Goal: Information Seeking & Learning: Learn about a topic

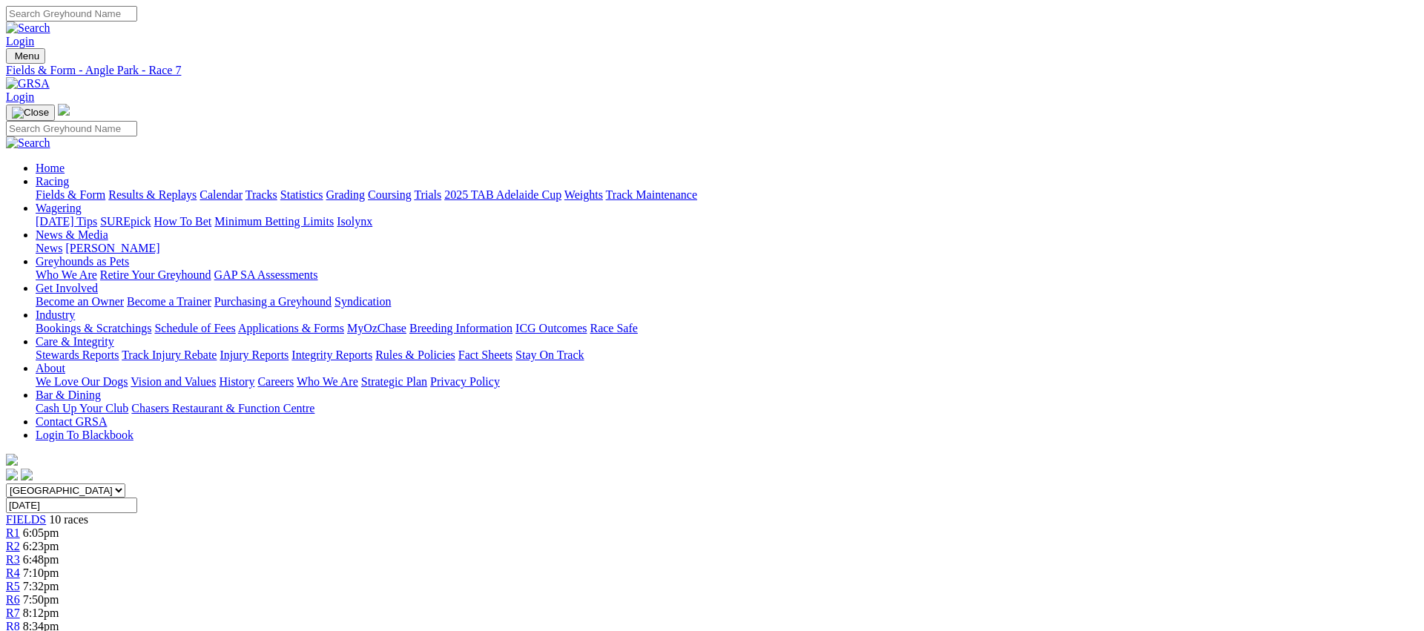
click at [105, 188] on link "Fields & Form" at bounding box center [71, 194] width 70 height 13
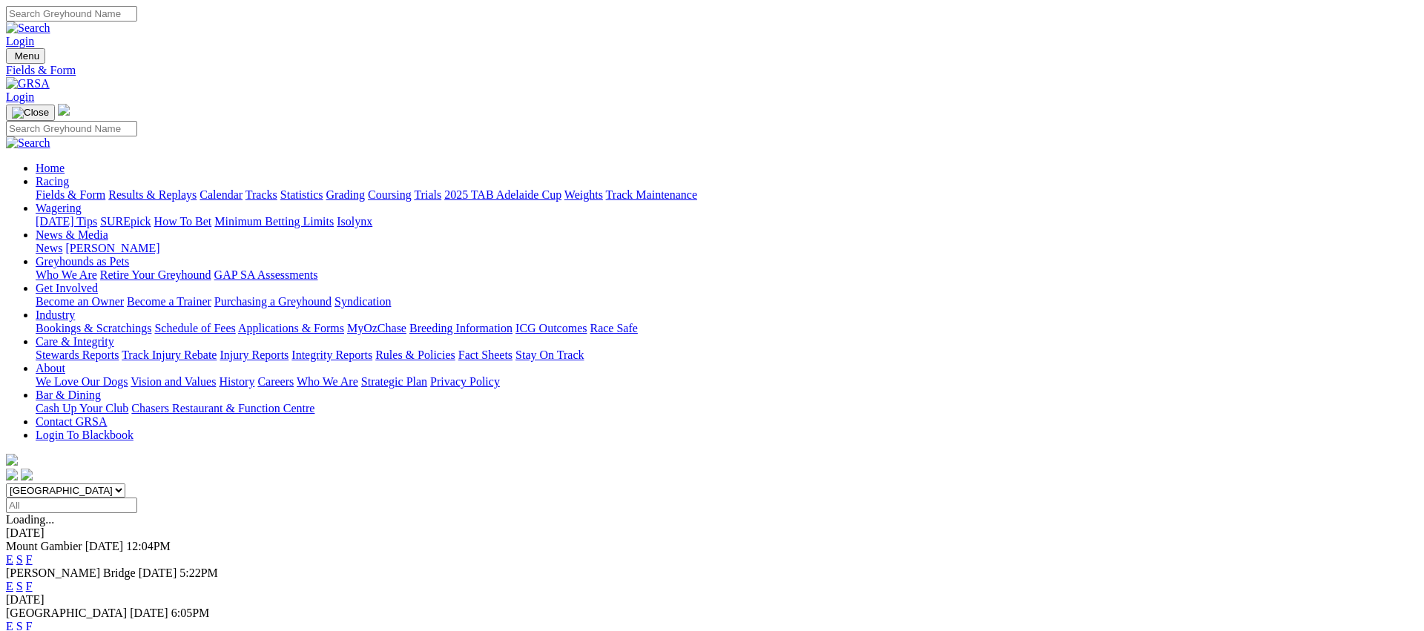
click at [125, 483] on select "South Australia New South Wales Northern Territory Queensland Tasmania Victoria…" at bounding box center [65, 490] width 119 height 14
select select "NSW"
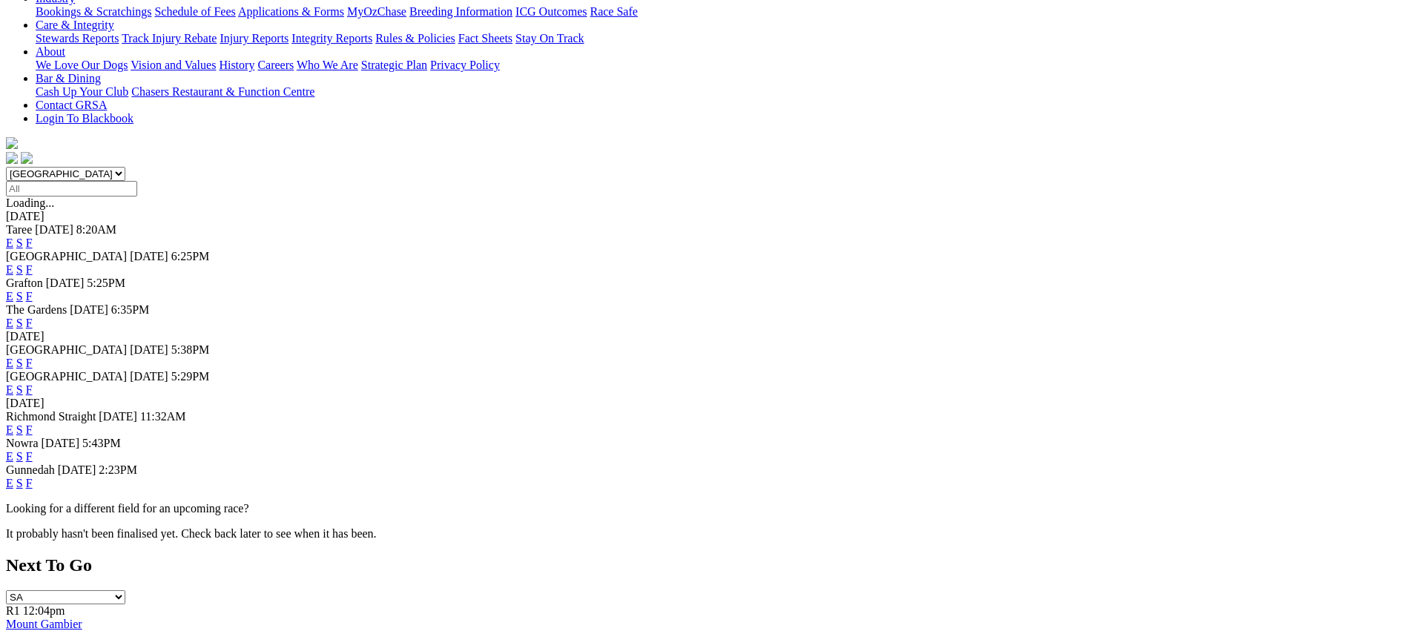
scroll to position [317, 0]
click at [33, 356] on link "F" at bounding box center [29, 362] width 7 height 13
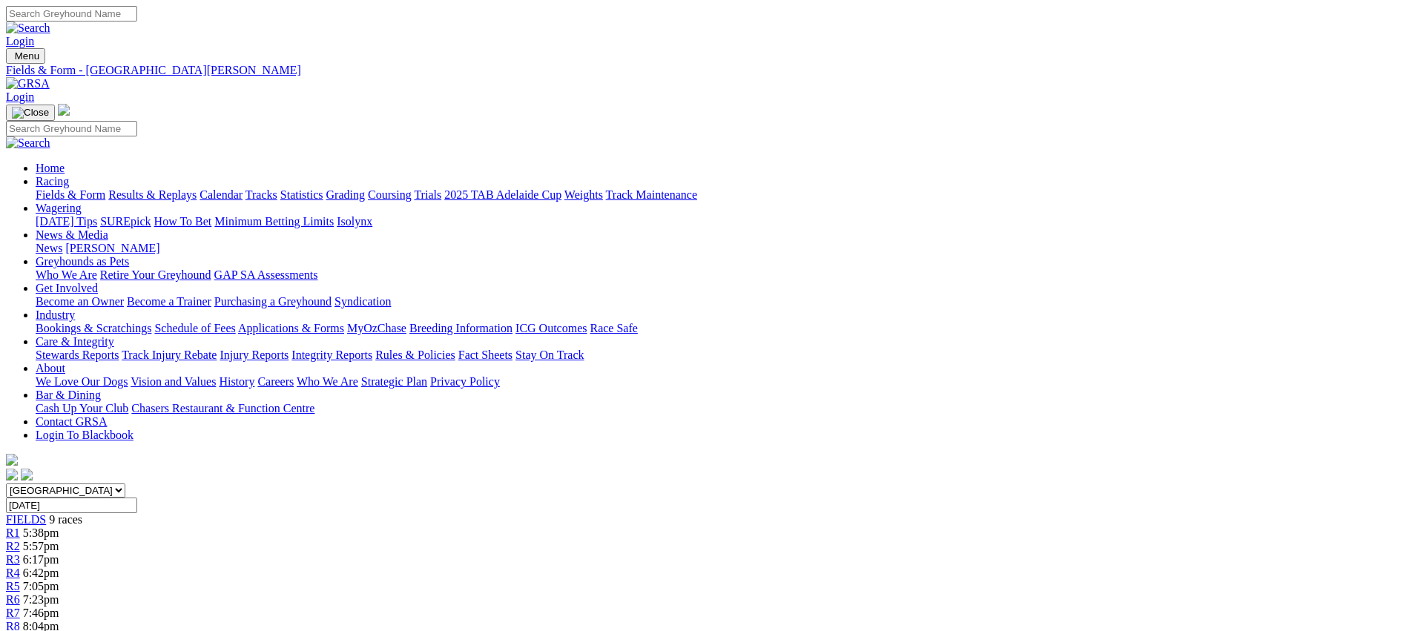
click at [105, 188] on link "Fields & Form" at bounding box center [71, 194] width 70 height 13
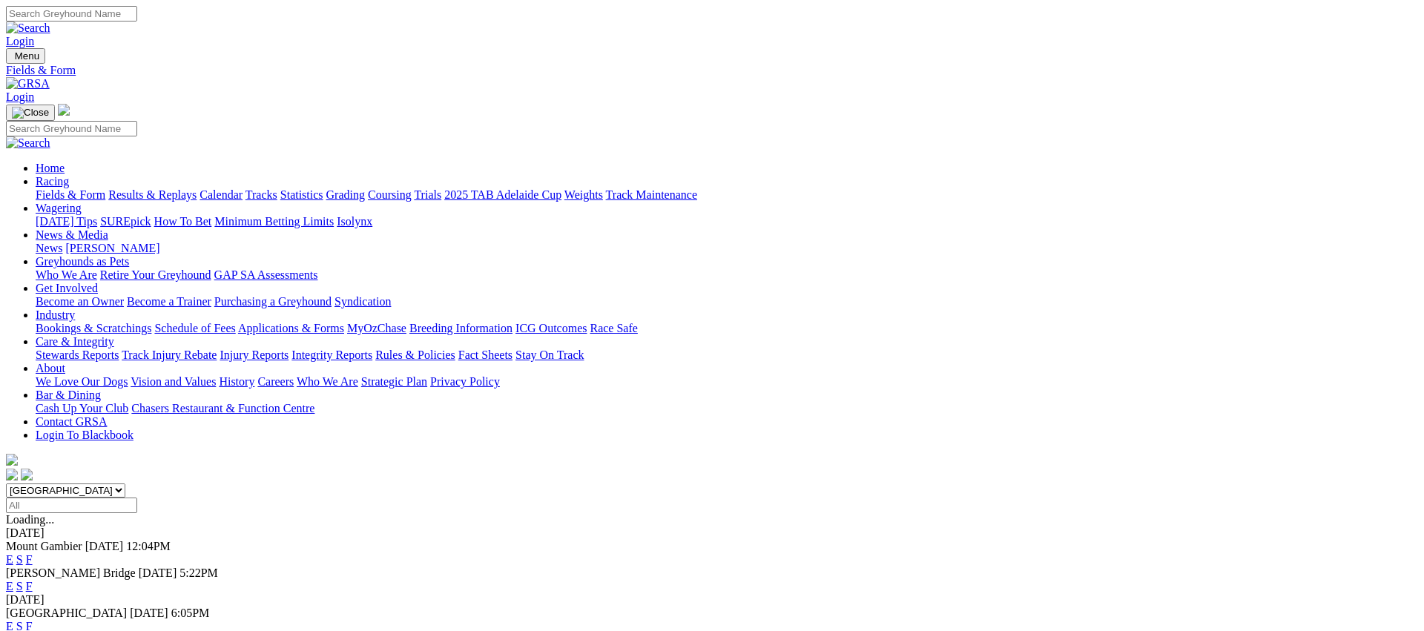
click at [13, 580] on link "E" at bounding box center [9, 586] width 7 height 13
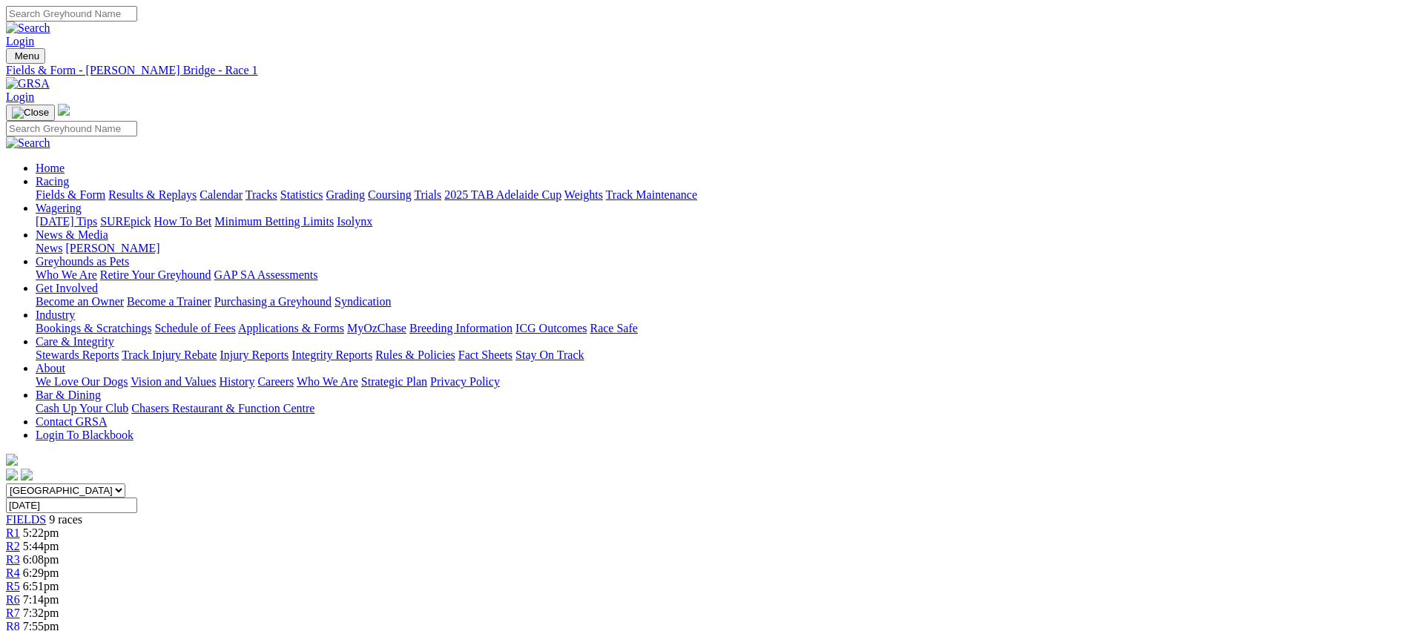
click at [105, 188] on link "Fields & Form" at bounding box center [71, 194] width 70 height 13
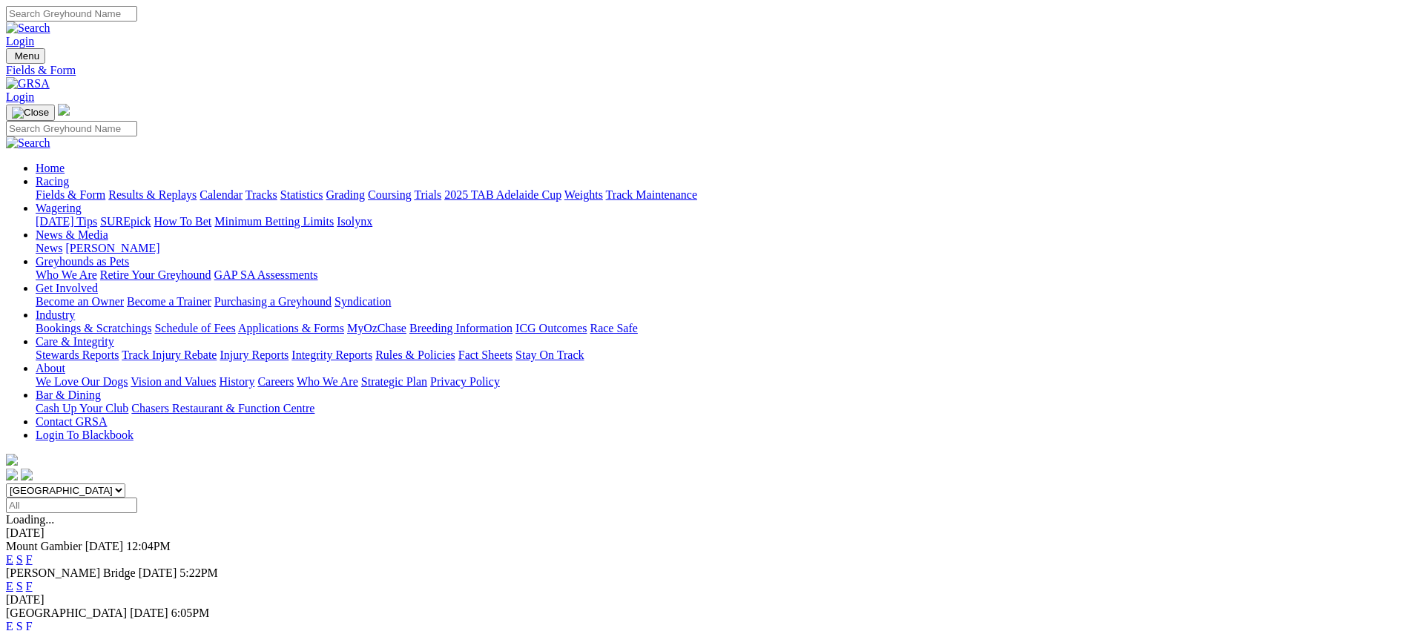
scroll to position [40, 0]
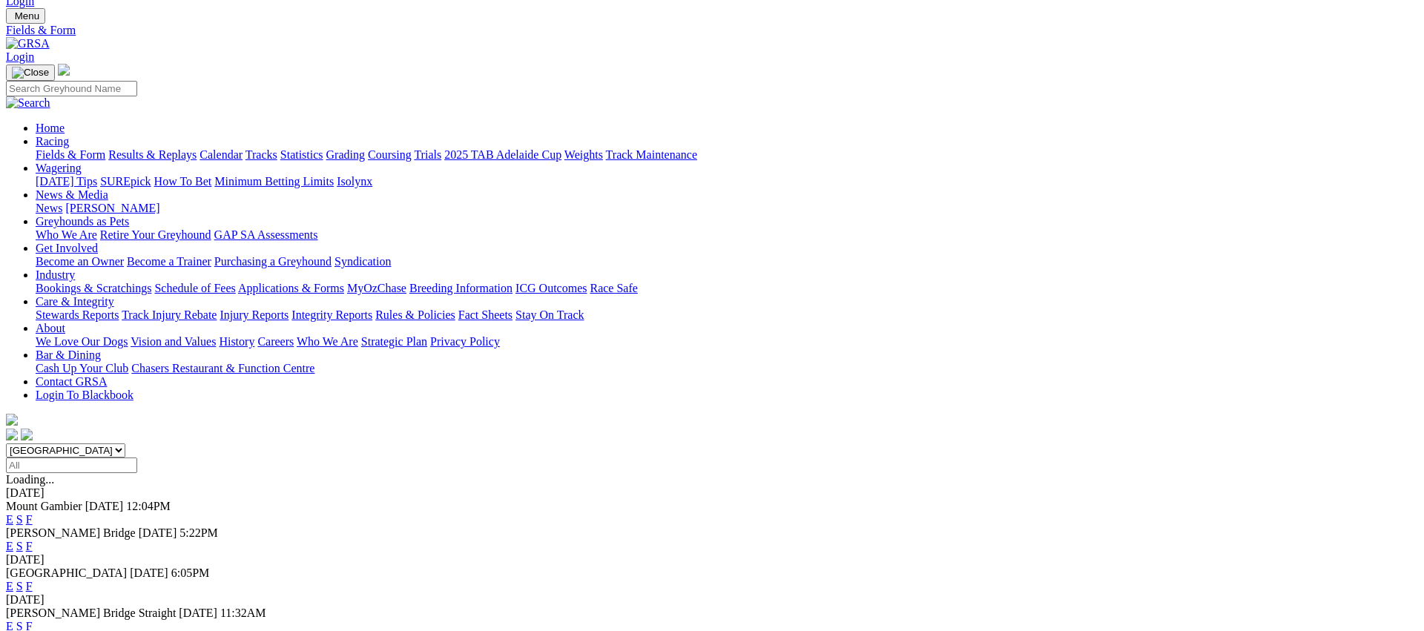
click at [13, 513] on link "E" at bounding box center [9, 519] width 7 height 13
